Goal: Task Accomplishment & Management: Use online tool/utility

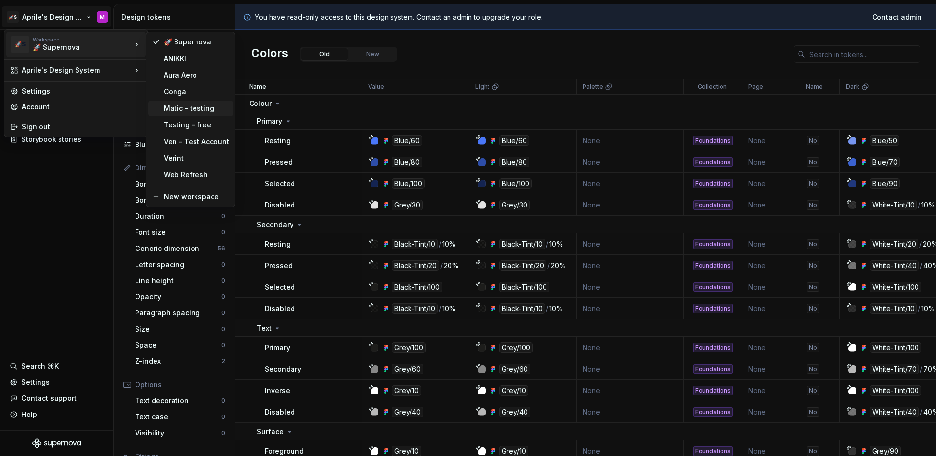
click at [171, 108] on div "Matic - testing" at bounding box center [196, 108] width 65 height 10
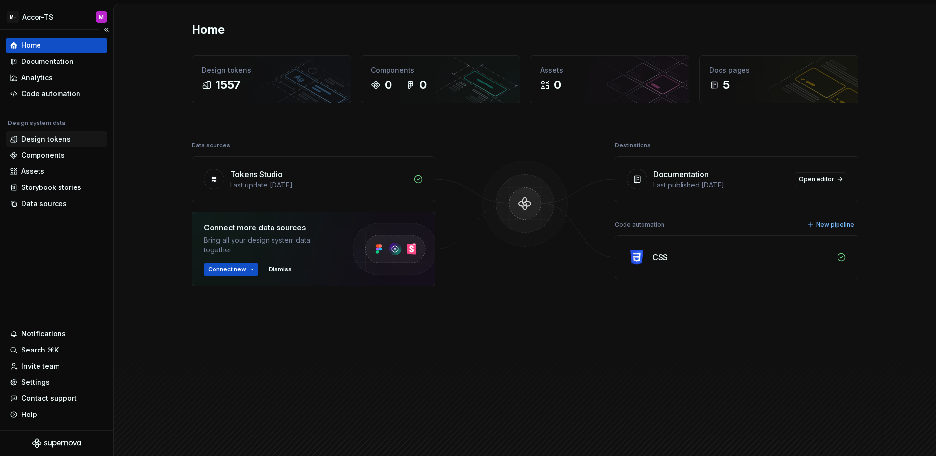
click at [56, 140] on div "Design tokens" at bounding box center [45, 139] width 49 height 10
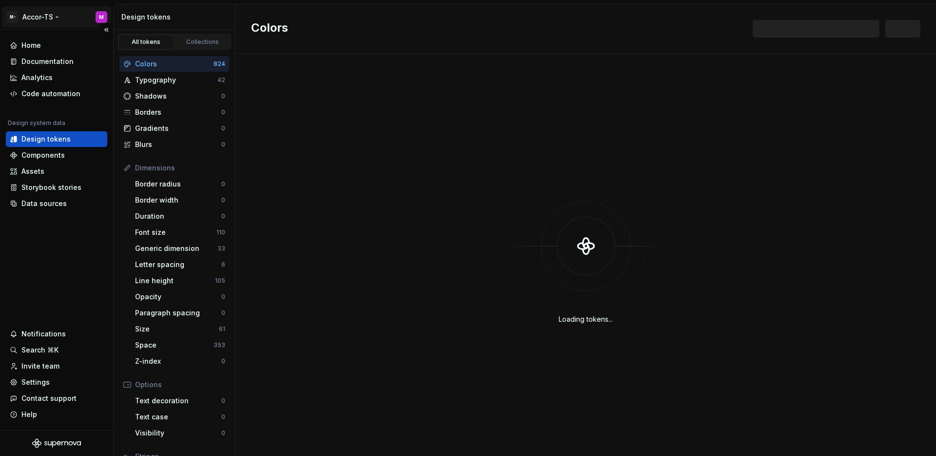
click at [55, 18] on html "M- Accor-TS M Home Documentation Analytics Code automation Design system data D…" at bounding box center [468, 228] width 936 height 456
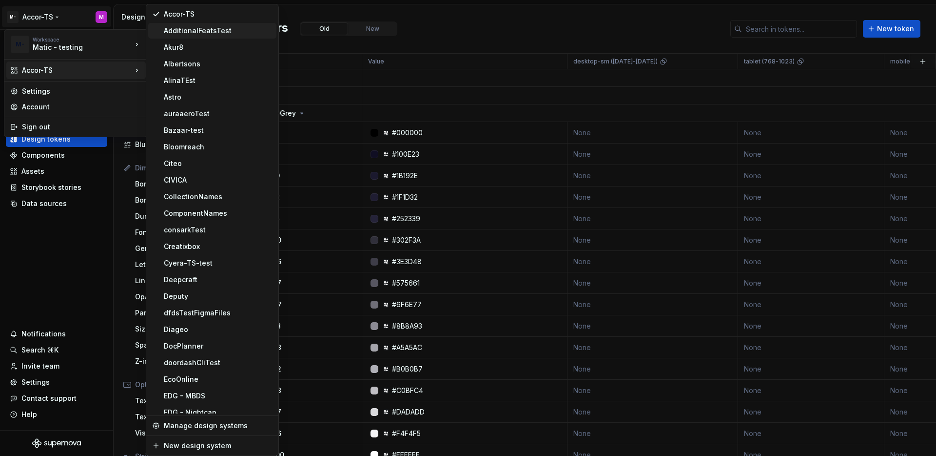
click at [202, 31] on div "AdditionalFeatsTest" at bounding box center [218, 31] width 109 height 10
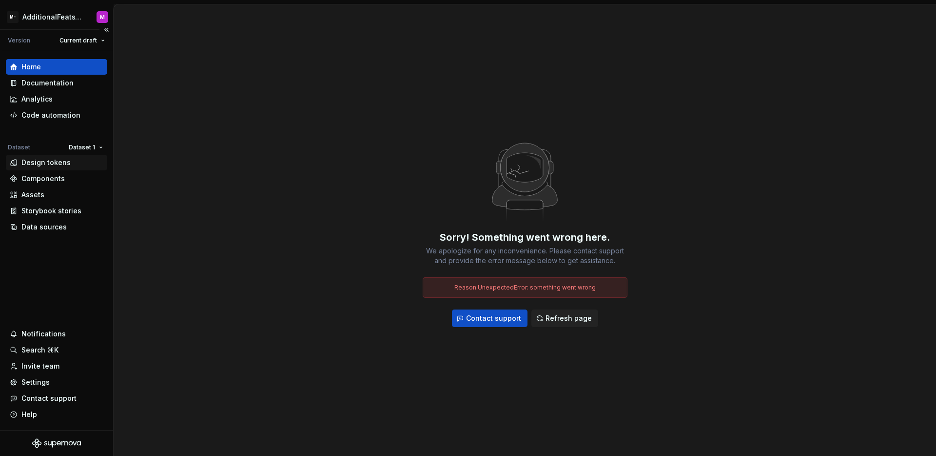
click at [64, 159] on div "Design tokens" at bounding box center [45, 163] width 49 height 10
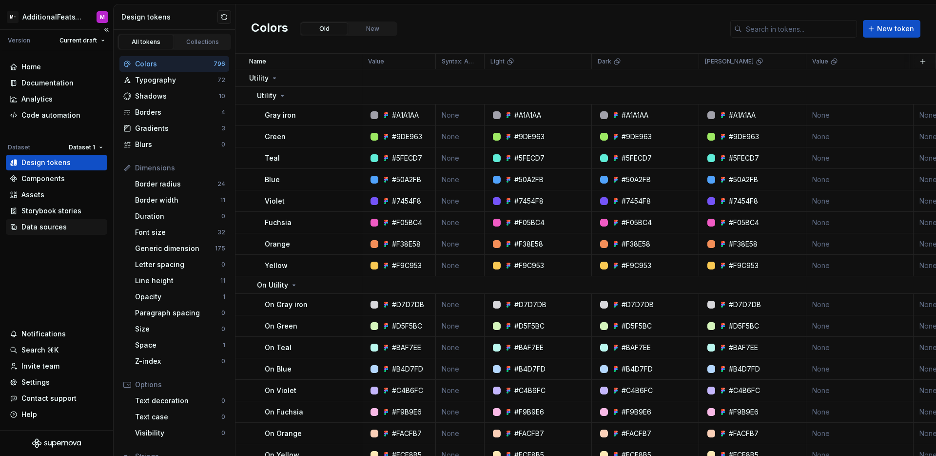
click at [43, 225] on div "Data sources" at bounding box center [43, 227] width 45 height 10
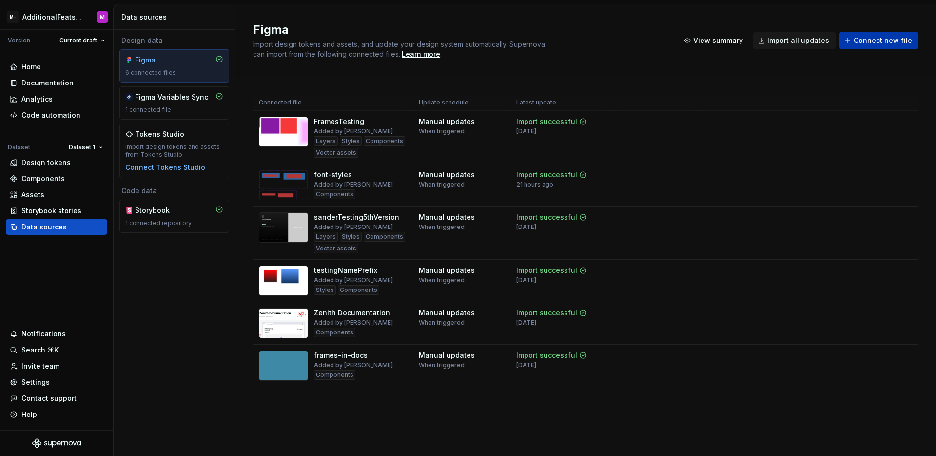
click at [866, 40] on span "Connect new file" at bounding box center [883, 41] width 59 height 10
